Goal: Information Seeking & Learning: Learn about a topic

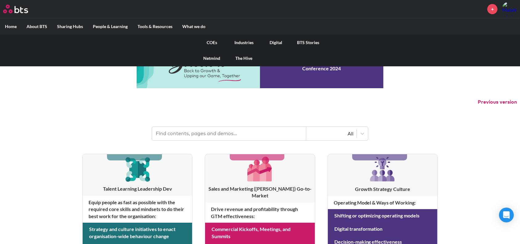
click at [210, 42] on link "COEs" at bounding box center [212, 43] width 32 height 16
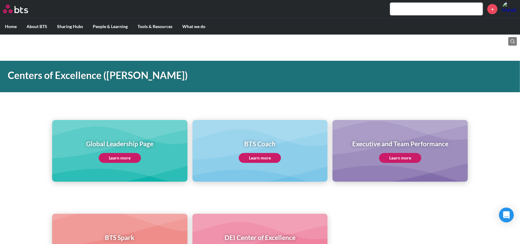
click at [264, 161] on link "Learn more" at bounding box center [260, 158] width 42 height 10
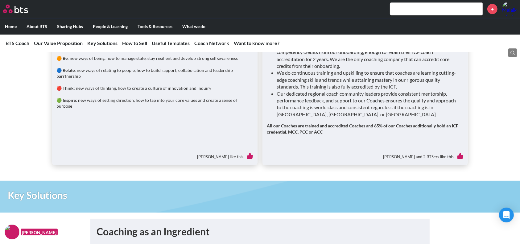
scroll to position [370, 0]
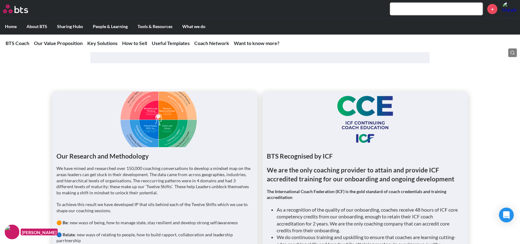
click at [156, 122] on figure at bounding box center [155, 120] width 206 height 56
click at [345, 98] on figure at bounding box center [366, 120] width 206 height 56
click at [352, 106] on figure at bounding box center [366, 120] width 206 height 56
click at [353, 107] on figure at bounding box center [366, 120] width 206 height 56
click at [353, 108] on figure at bounding box center [366, 120] width 206 height 56
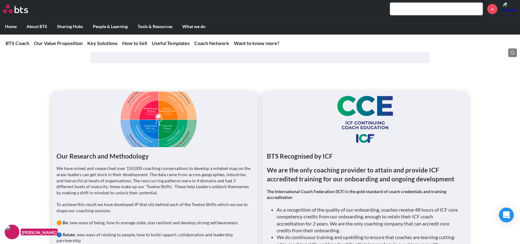
click at [360, 125] on figure at bounding box center [366, 120] width 206 height 56
click at [294, 161] on div "BTS Recognised by ICF We are the only coaching provider to attain and provide I…" at bounding box center [365, 231] width 197 height 158
click at [298, 170] on strong "We are the only coaching provider to attain and provide ICF accredited training…" at bounding box center [361, 174] width 188 height 17
click at [302, 181] on strong "We are the only coaching provider to attain and provide ICF accredited training…" at bounding box center [361, 174] width 188 height 17
click at [262, 205] on ul "Our Research and Methodology We have mined and researched over 150,000 coaching…" at bounding box center [260, 211] width 416 height 238
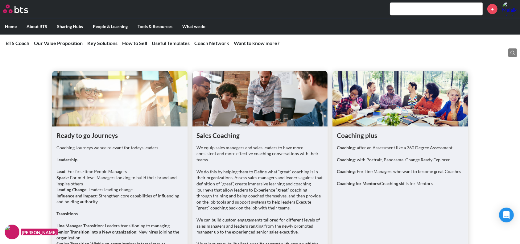
scroll to position [823, 0]
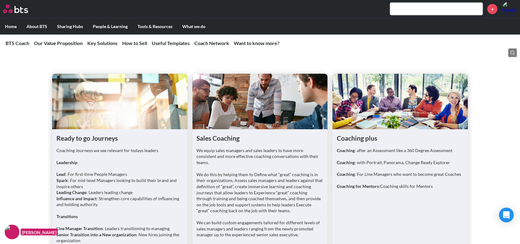
click at [361, 132] on div "Coaching plus Coaching : after an Assessment like a 360 Degree Assessment Coach…" at bounding box center [401, 228] width 136 height 199
click at [359, 140] on h1 "Coaching plus" at bounding box center [400, 138] width 127 height 9
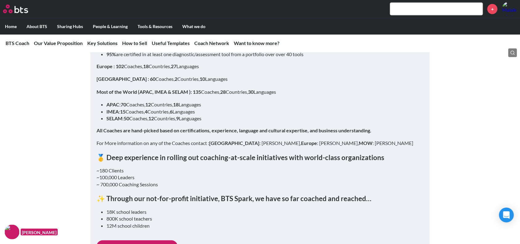
scroll to position [2643, 0]
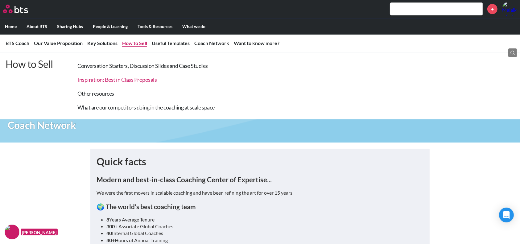
click at [140, 80] on link "Inspiration: Best in Class Proposals" at bounding box center [117, 79] width 79 height 7
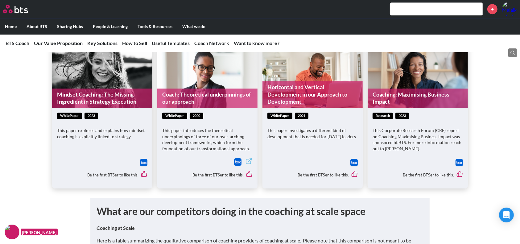
scroll to position [1642, 0]
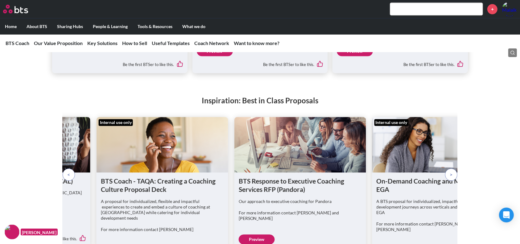
click at [469, 209] on div "BTS Response to Executive Coaching Services RFP (Pandora) Our approach to execu…" at bounding box center [260, 208] width 432 height 194
click at [448, 169] on p at bounding box center [451, 175] width 12 height 12
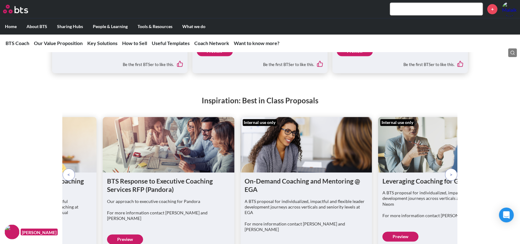
click at [448, 169] on p at bounding box center [451, 175] width 12 height 12
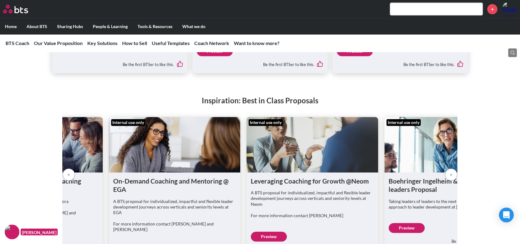
click at [448, 169] on p at bounding box center [451, 175] width 12 height 12
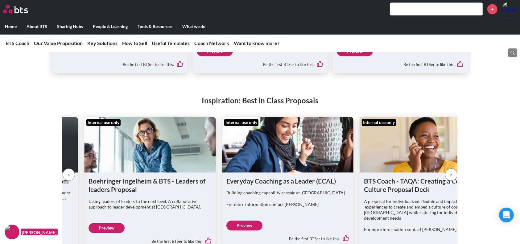
click at [448, 169] on p at bounding box center [451, 175] width 12 height 12
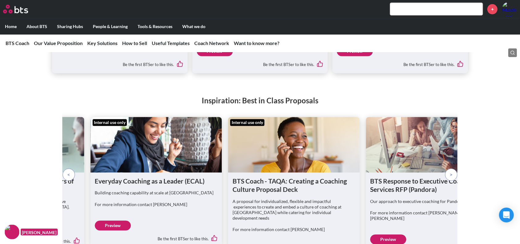
click at [448, 169] on p at bounding box center [451, 175] width 12 height 12
